Goal: Task Accomplishment & Management: Use online tool/utility

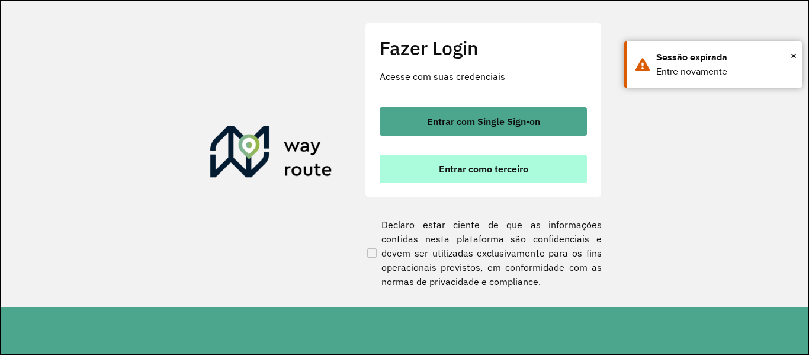
click at [502, 173] on span "Entrar como terceiro" at bounding box center [483, 168] width 89 height 9
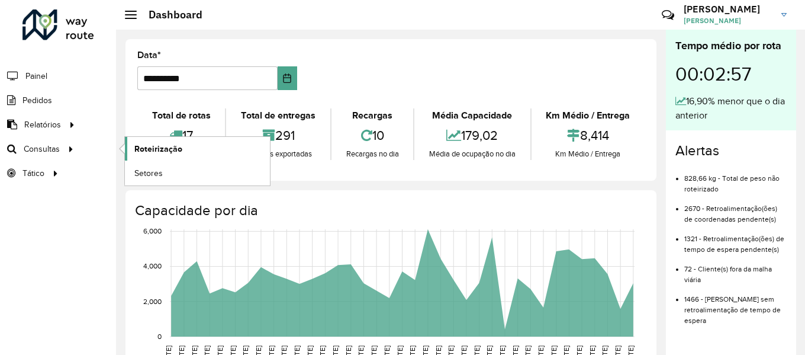
click at [144, 148] on span "Roteirização" at bounding box center [158, 149] width 48 height 12
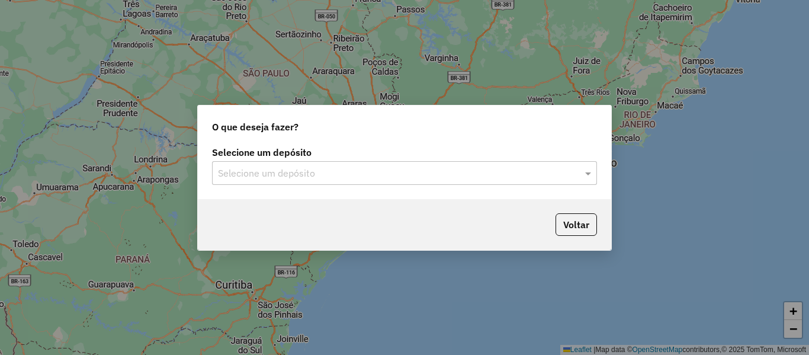
click at [511, 173] on input "text" at bounding box center [392, 173] width 349 height 14
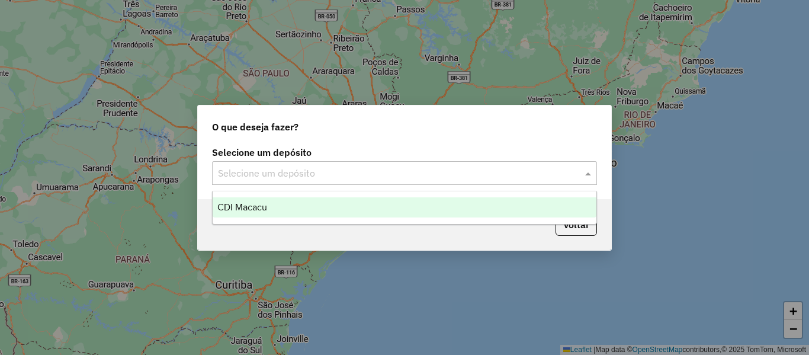
click at [348, 198] on div "CDI Macacu" at bounding box center [405, 207] width 384 height 20
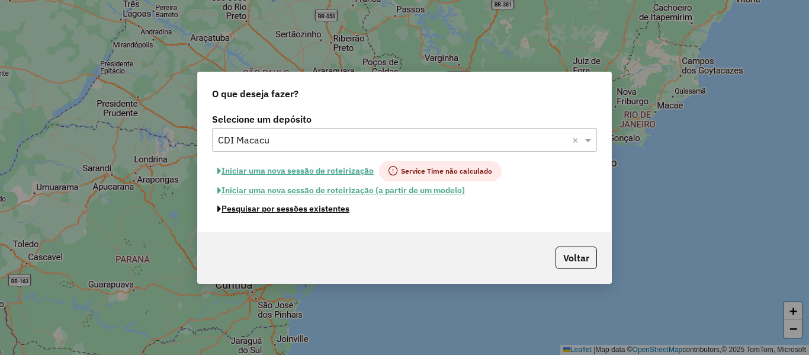
click at [304, 214] on button "Pesquisar por sessões existentes" at bounding box center [283, 209] width 143 height 18
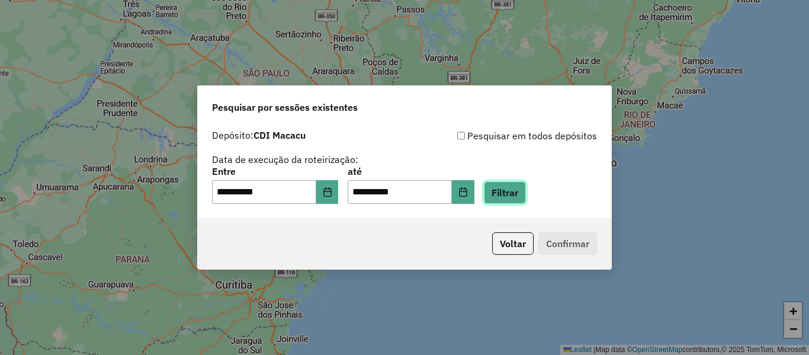
click at [526, 195] on button "Filtrar" at bounding box center [505, 192] width 42 height 22
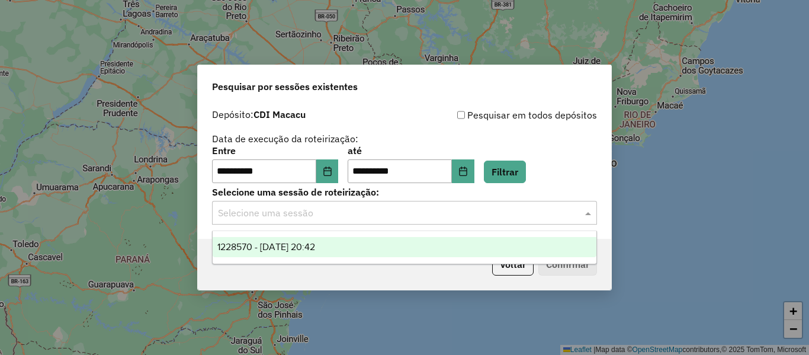
click at [352, 219] on input "text" at bounding box center [392, 213] width 349 height 14
drag, startPoint x: 317, startPoint y: 237, endPoint x: 525, endPoint y: 290, distance: 214.4
click at [319, 238] on div "1228570 - 12/08/2025 20:42" at bounding box center [405, 247] width 384 height 20
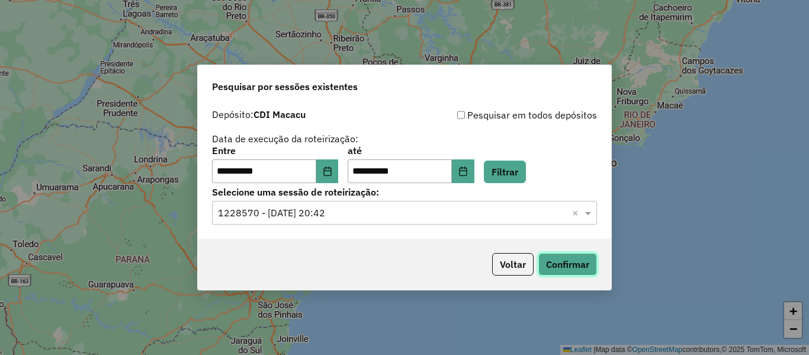
click at [583, 259] on button "Confirmar" at bounding box center [567, 264] width 59 height 22
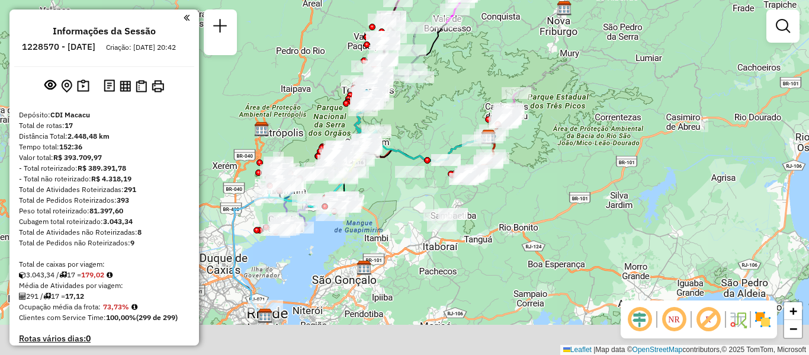
drag, startPoint x: 299, startPoint y: 285, endPoint x: 381, endPoint y: 245, distance: 90.8
click at [381, 245] on div "Janela de atendimento Grade de atendimento Capacidade Transportadoras Veículos …" at bounding box center [404, 177] width 809 height 355
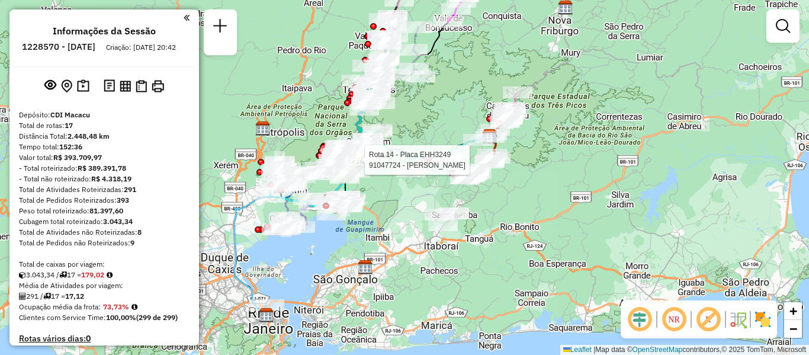
select select "**********"
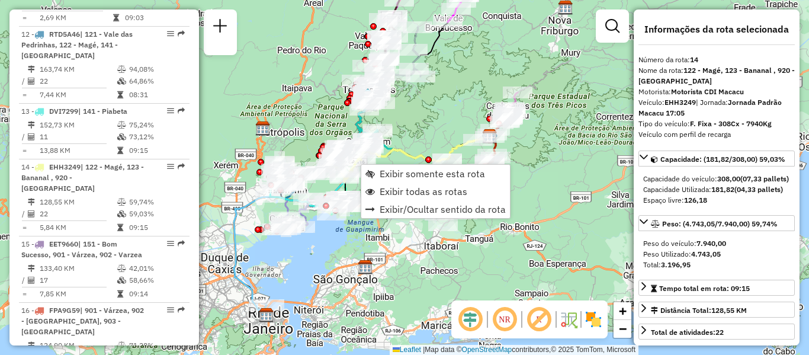
scroll to position [1286, 0]
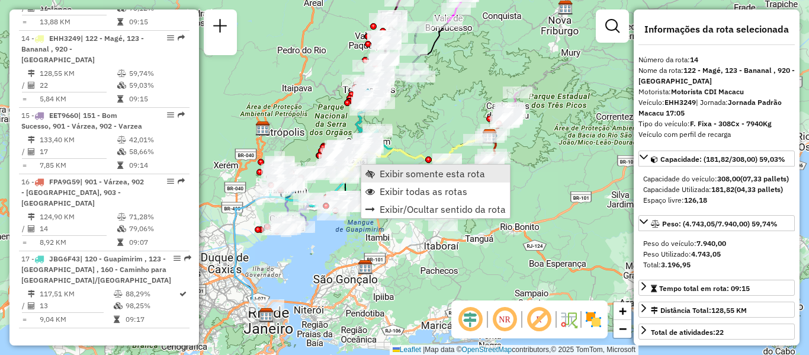
click at [391, 176] on span "Exibir somente esta rota" at bounding box center [431, 173] width 105 height 9
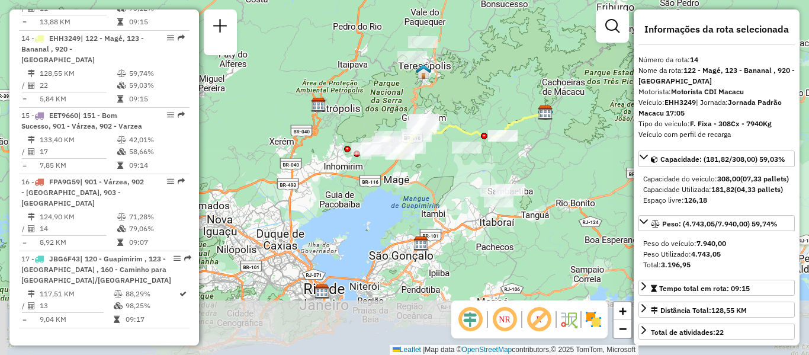
drag, startPoint x: 563, startPoint y: 237, endPoint x: 465, endPoint y: 118, distance: 154.3
click at [452, 108] on div "Janela de atendimento Grade de atendimento Capacidade Transportadoras Veículos …" at bounding box center [404, 177] width 809 height 355
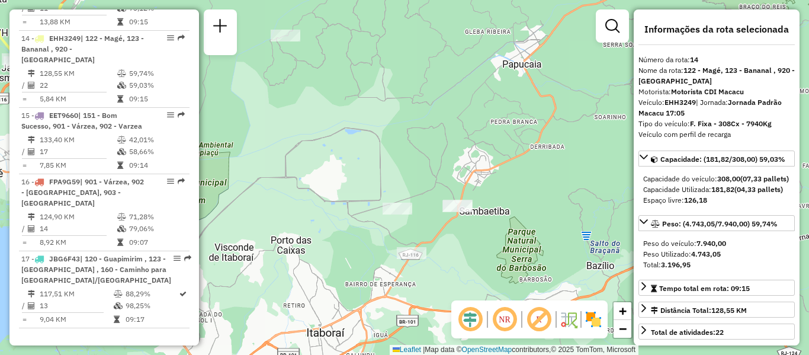
drag, startPoint x: 513, startPoint y: 91, endPoint x: 556, endPoint y: 218, distance: 133.7
click at [562, 221] on div "Janela de atendimento Grade de atendimento Capacidade Transportadoras Veículos …" at bounding box center [404, 177] width 809 height 355
